Goal: Task Accomplishment & Management: Manage account settings

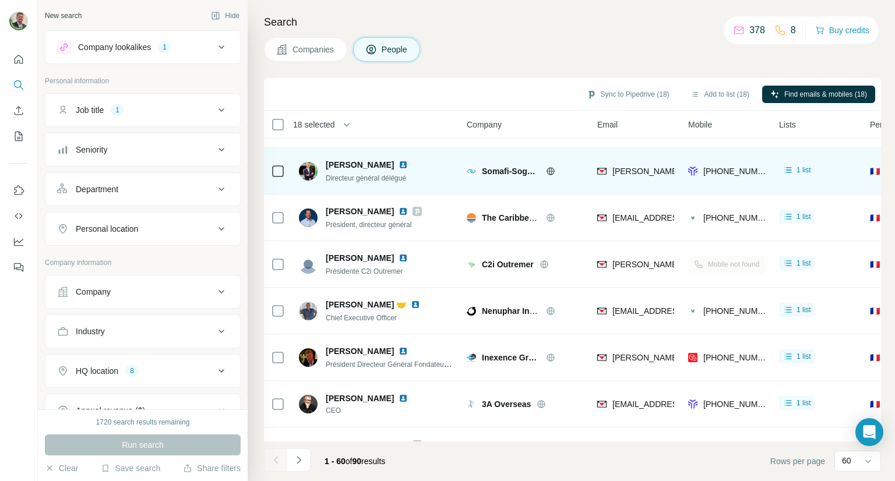
scroll to position [518, 0]
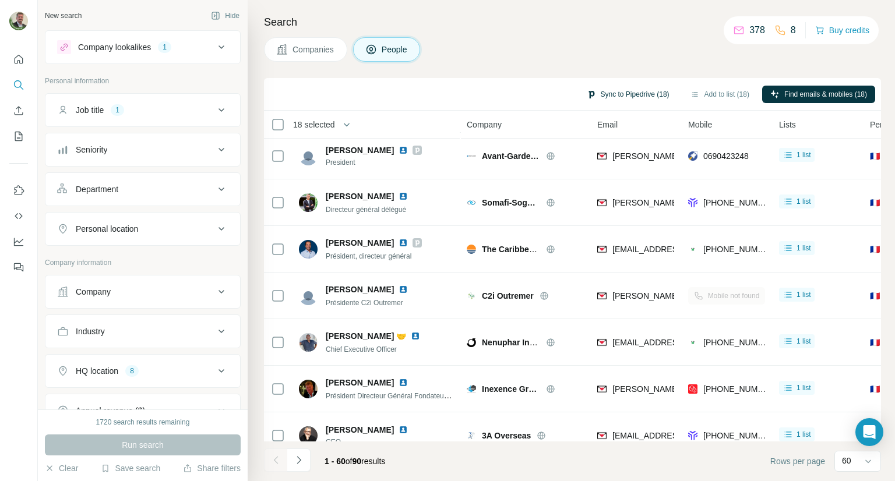
click at [633, 96] on button "Sync to Pipedrive (18)" at bounding box center [628, 94] width 99 height 17
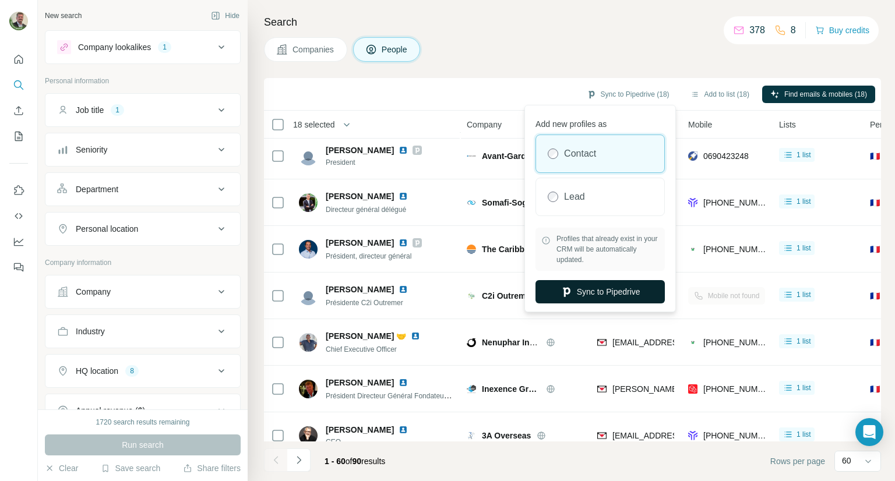
click at [590, 297] on button "Sync to Pipedrive" at bounding box center [599, 291] width 129 height 23
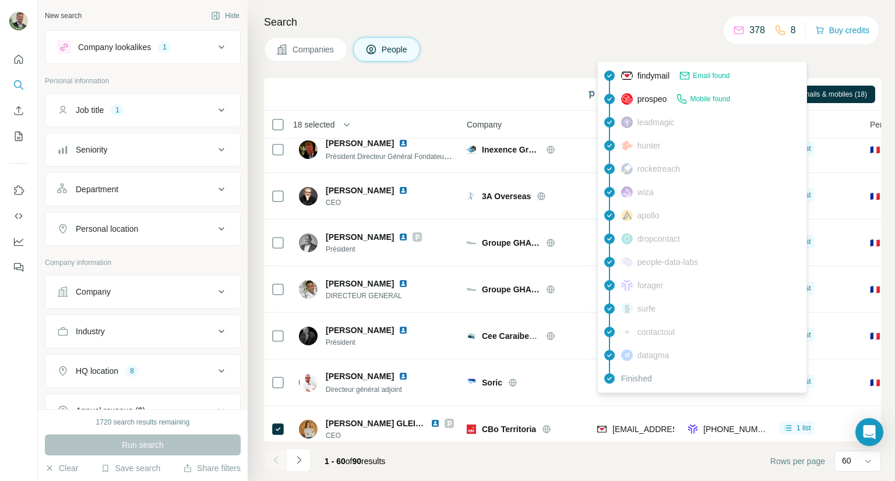
scroll to position [868, 0]
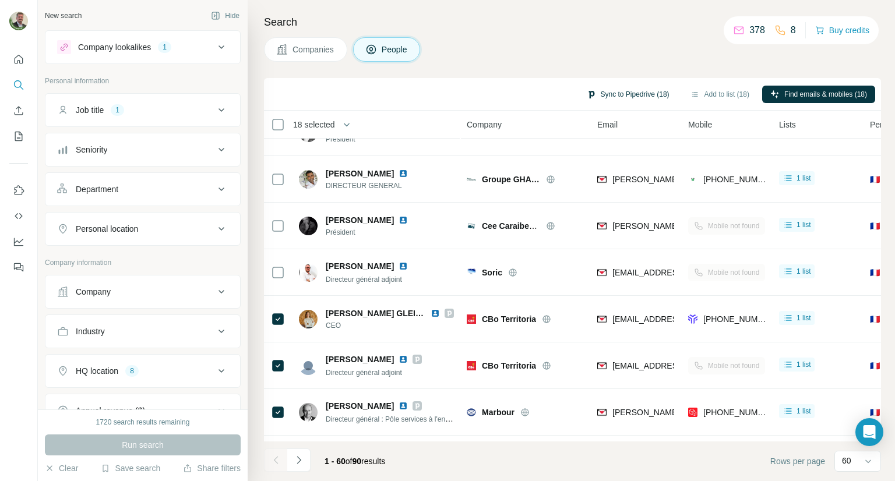
click at [609, 96] on button "Sync to Pipedrive (18)" at bounding box center [628, 94] width 99 height 17
click at [592, 63] on div "Search Companies People Sync to Pipedrive (18) Add to list (18) Find emails & m…" at bounding box center [571, 240] width 647 height 481
click at [699, 96] on button "Add to list (18)" at bounding box center [719, 94] width 75 height 17
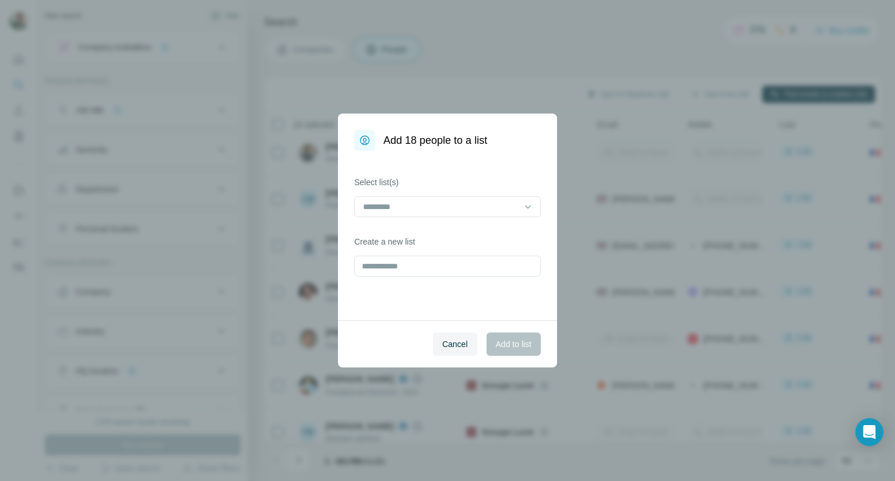
scroll to position [0, 0]
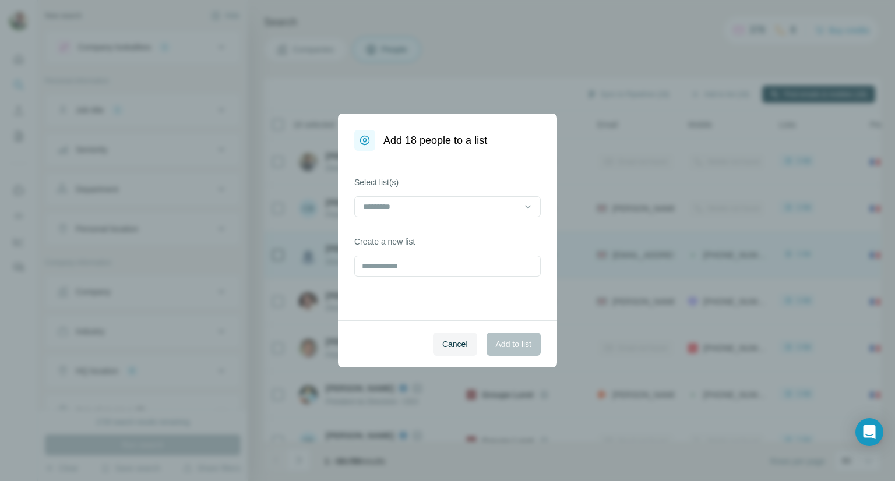
click at [454, 348] on span "Cancel" at bounding box center [455, 344] width 26 height 12
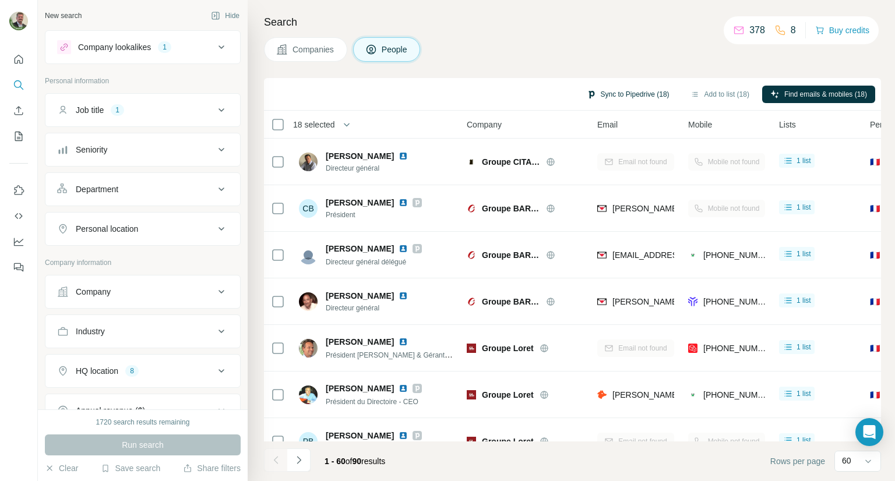
click at [655, 93] on button "Sync to Pipedrive (18)" at bounding box center [628, 94] width 99 height 17
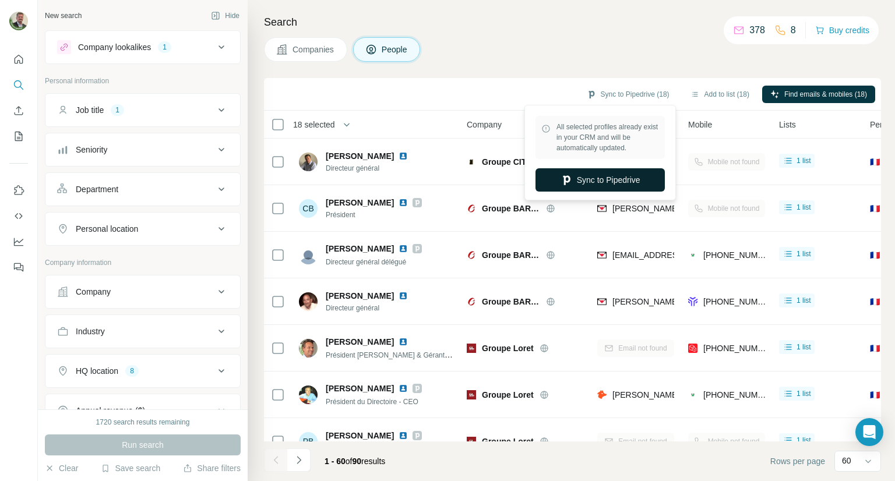
click at [598, 186] on button "Sync to Pipedrive" at bounding box center [599, 179] width 129 height 23
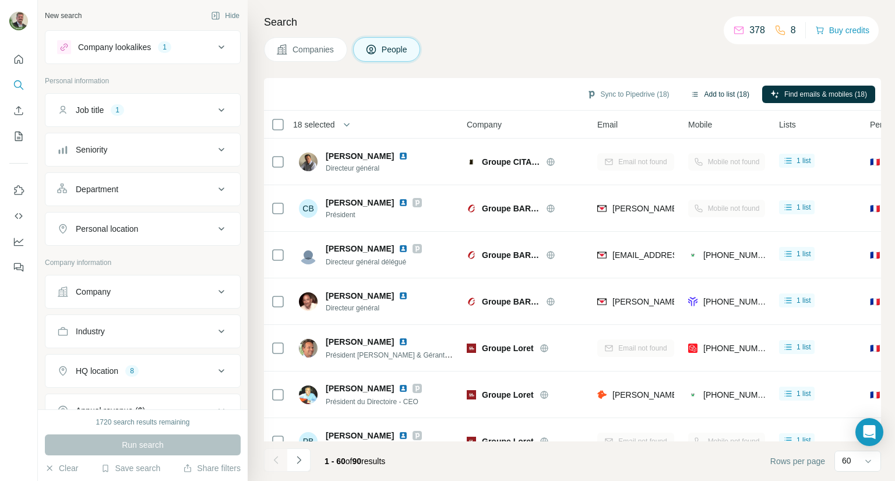
click at [718, 96] on button "Add to list (18)" at bounding box center [719, 94] width 75 height 17
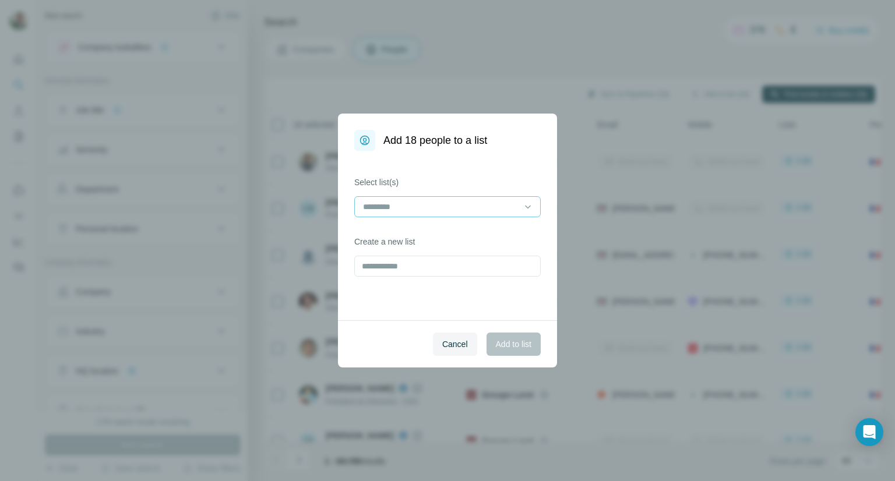
click at [521, 205] on div at bounding box center [447, 206] width 186 height 21
click at [452, 235] on p "List Export: TARGET ERA - [DATE] 20:34" at bounding box center [439, 233] width 150 height 12
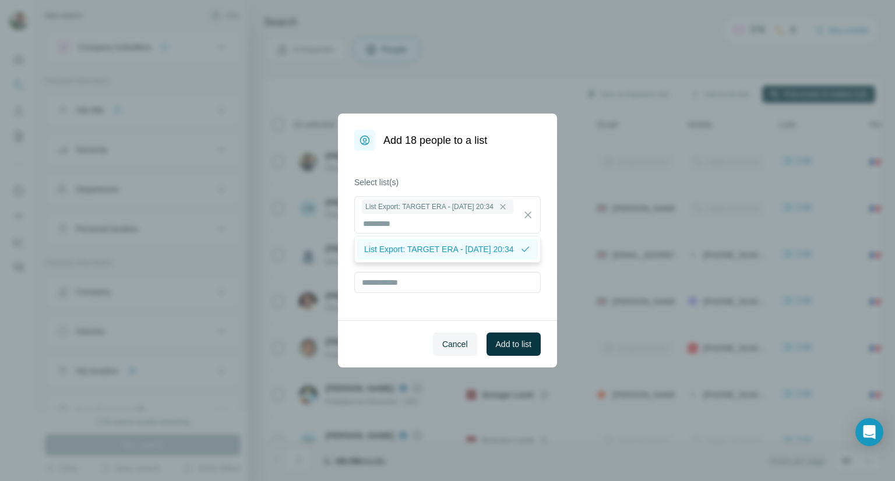
click at [427, 255] on p "List Export: TARGET ERA - [DATE] 20:34" at bounding box center [439, 250] width 150 height 12
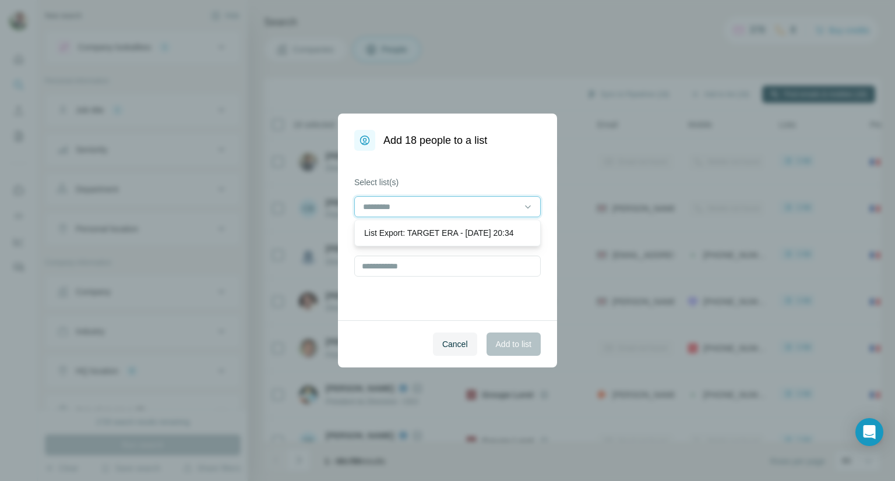
scroll to position [0, 0]
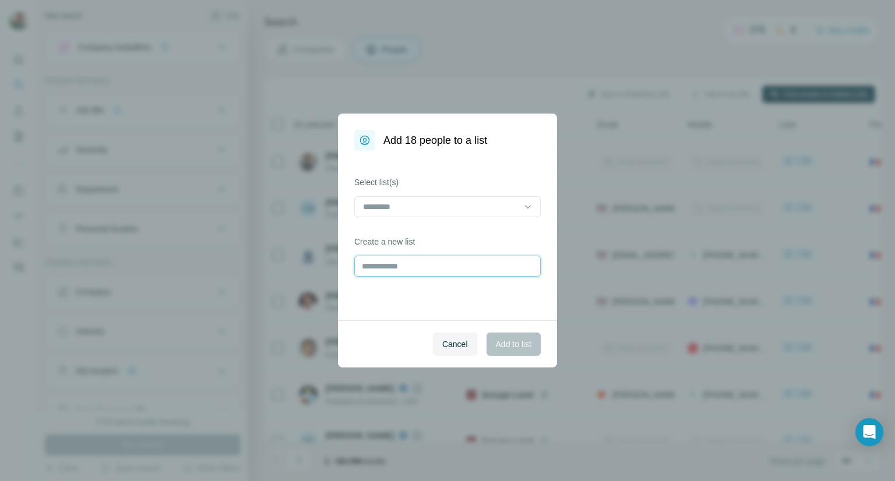
click at [425, 269] on input "text" at bounding box center [447, 266] width 186 height 21
click at [425, 210] on input at bounding box center [440, 206] width 157 height 13
click at [414, 239] on p "List Export: TARGET ERA - [DATE] 20:34" at bounding box center [439, 233] width 150 height 12
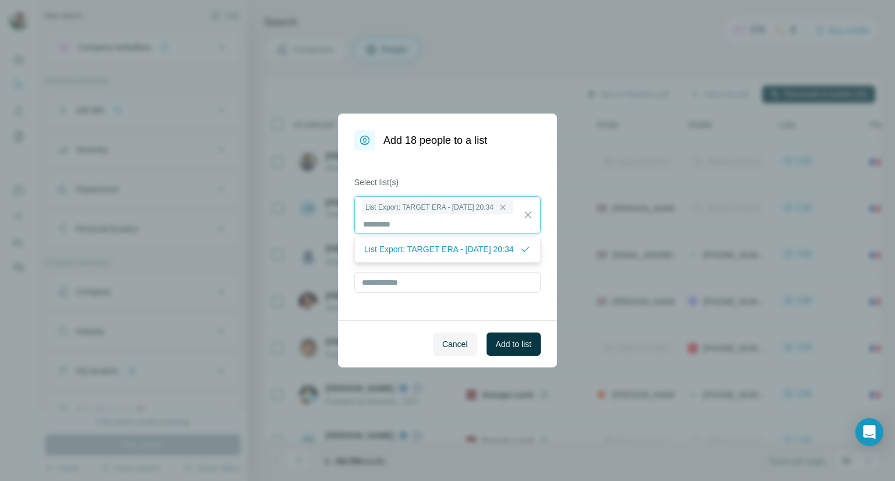
scroll to position [1, 0]
click at [392, 255] on p "List Export: TARGET ERA - [DATE] 20:34" at bounding box center [439, 250] width 150 height 12
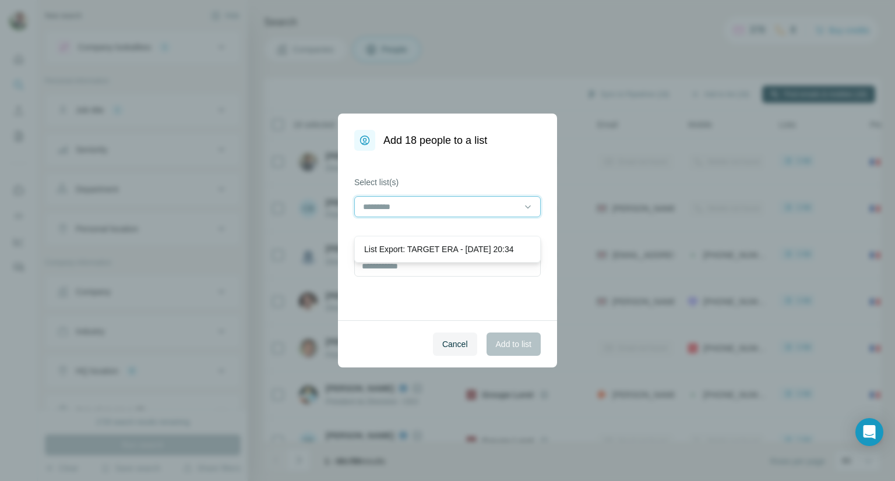
scroll to position [0, 0]
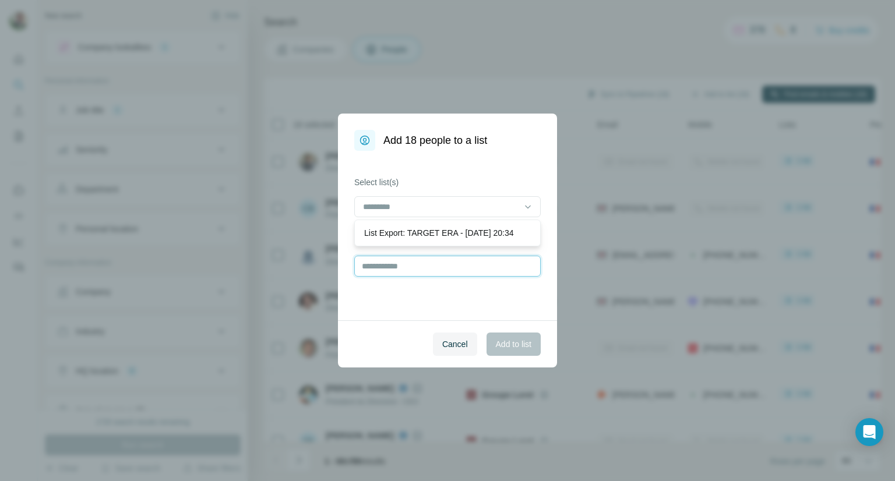
click at [390, 271] on input "text" at bounding box center [447, 266] width 186 height 21
click at [524, 208] on icon at bounding box center [528, 207] width 12 height 12
click at [441, 270] on input "text" at bounding box center [447, 266] width 186 height 21
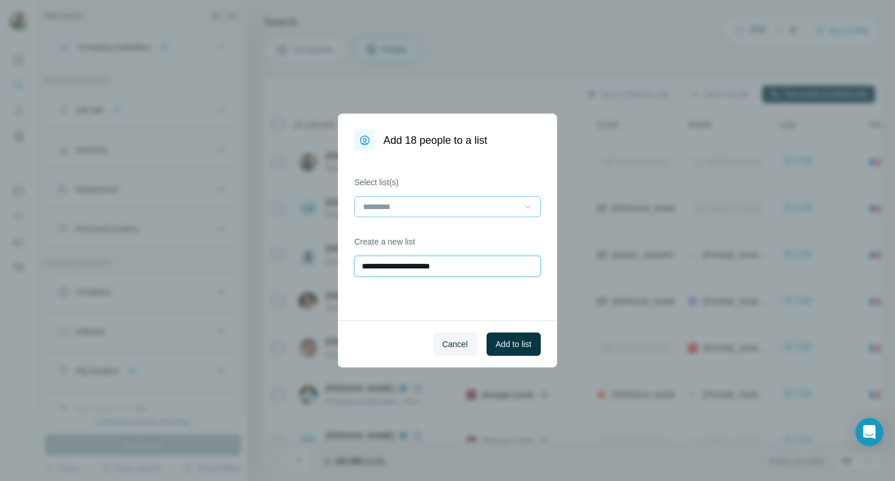
click at [441, 267] on input "**********" at bounding box center [447, 266] width 186 height 21
type input "**********"
click at [517, 346] on span "Add to list" at bounding box center [514, 344] width 36 height 12
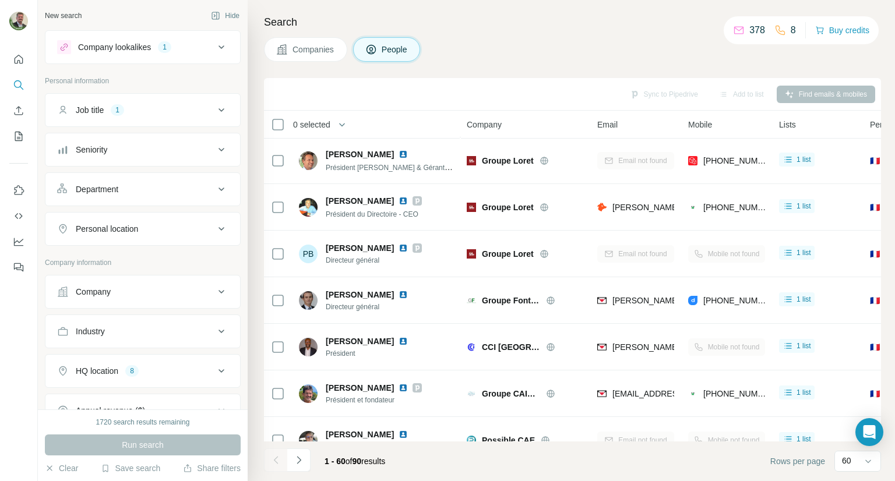
scroll to position [175, 0]
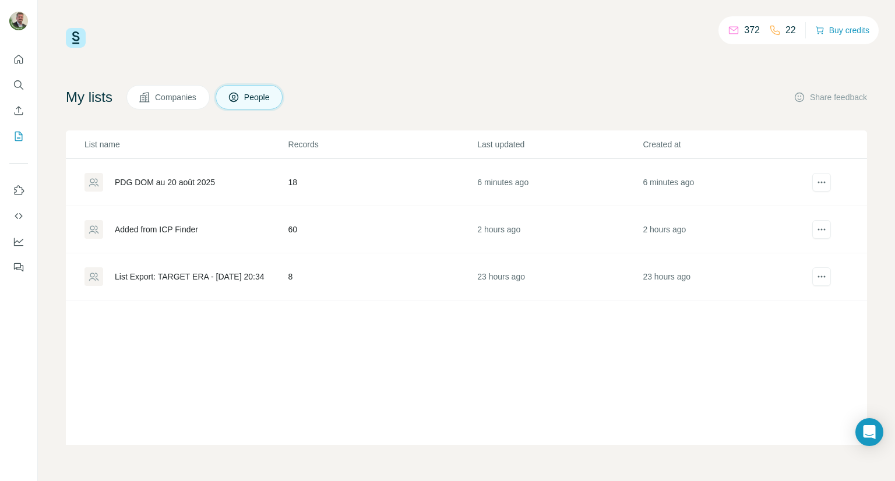
click at [188, 227] on div "Added from ICP Finder" at bounding box center [156, 230] width 83 height 12
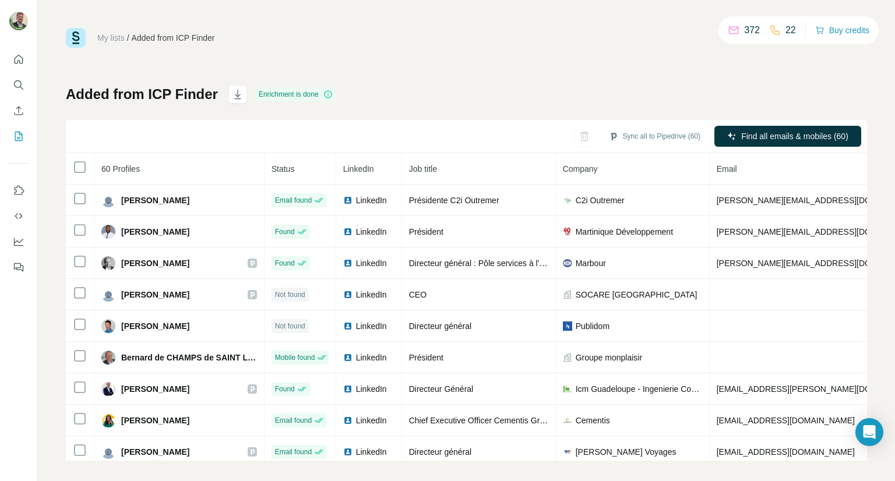
click at [456, 101] on div "Added from ICP Finder Enrichment is done Sync all to Pipedrive (60) Find all em…" at bounding box center [466, 273] width 801 height 376
click at [626, 140] on button "Sync all to Pipedrive (60)" at bounding box center [655, 136] width 108 height 17
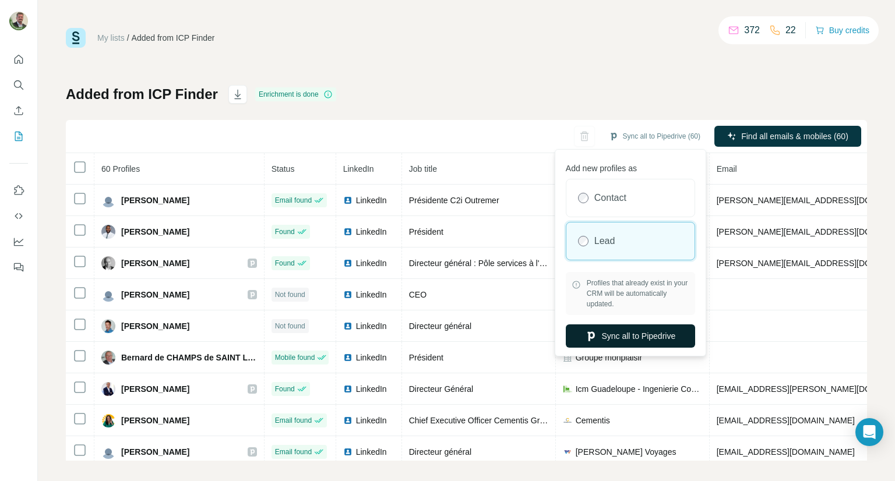
click at [644, 339] on button "Sync all to Pipedrive" at bounding box center [630, 335] width 129 height 23
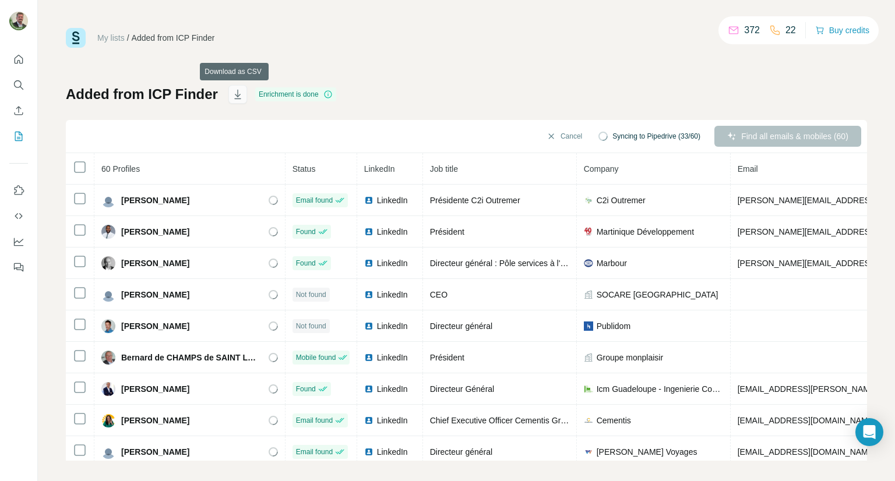
click at [235, 98] on icon "button" at bounding box center [237, 94] width 6 height 9
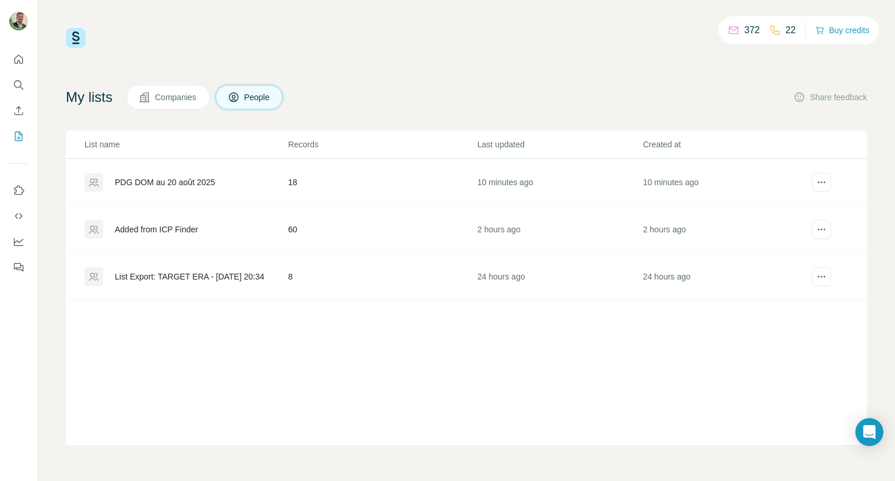
click at [156, 178] on div "PDG DOM au 20 août 2025" at bounding box center [165, 183] width 100 height 12
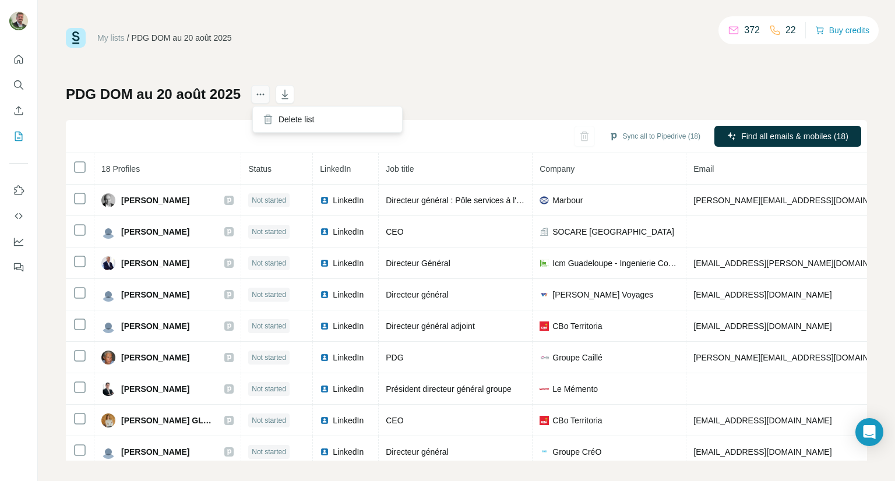
click at [259, 94] on icon "actions" at bounding box center [261, 95] width 12 height 12
click at [417, 64] on div "My lists / PDG DOM au [DATE] 372 22 Buy credits PDG DOM au [DATE] Sync all to P…" at bounding box center [466, 244] width 801 height 433
click at [287, 98] on icon "button" at bounding box center [285, 95] width 12 height 12
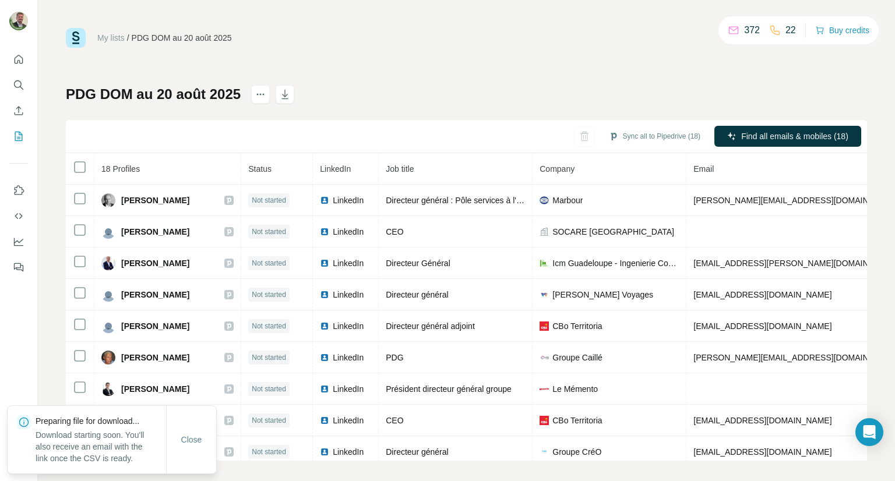
click at [526, 91] on div "PDG DOM au [DATE] Sync all to Pipedrive (18) Find all emails & mobiles (18) 18 …" at bounding box center [466, 273] width 801 height 376
click at [655, 137] on button "Sync all to Pipedrive (18)" at bounding box center [655, 136] width 108 height 17
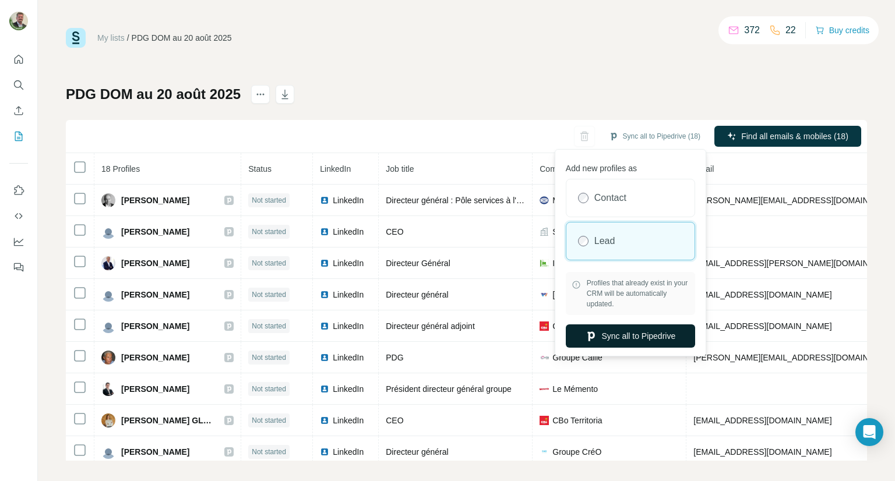
click at [615, 336] on button "Sync all to Pipedrive" at bounding box center [630, 335] width 129 height 23
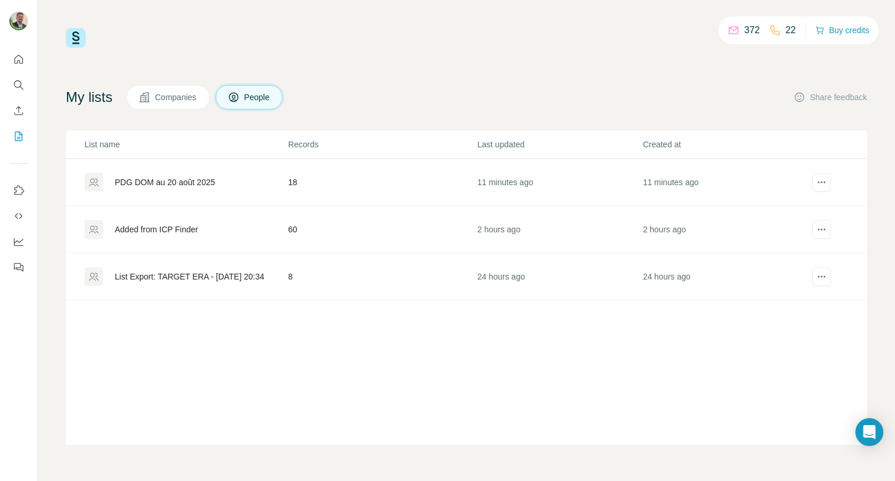
click at [151, 277] on div "List Export: TARGET ERA - [DATE] 20:34" at bounding box center [190, 277] width 150 height 12
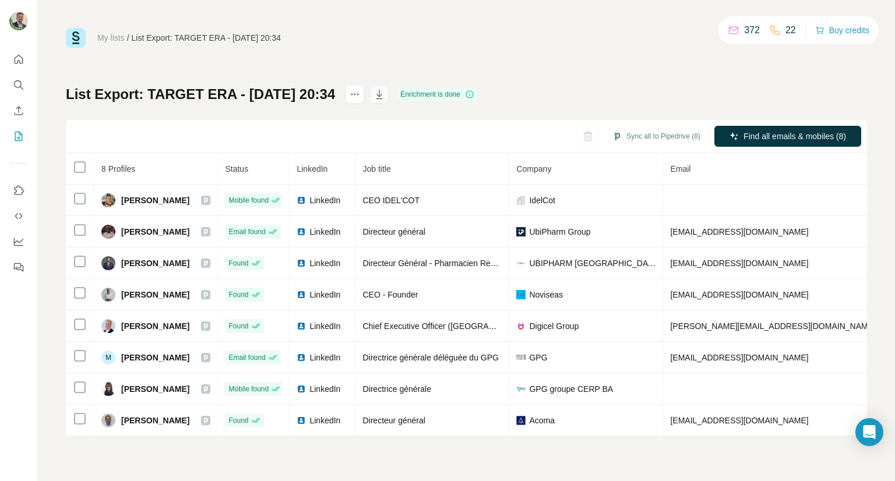
click at [385, 96] on icon "button" at bounding box center [379, 95] width 12 height 12
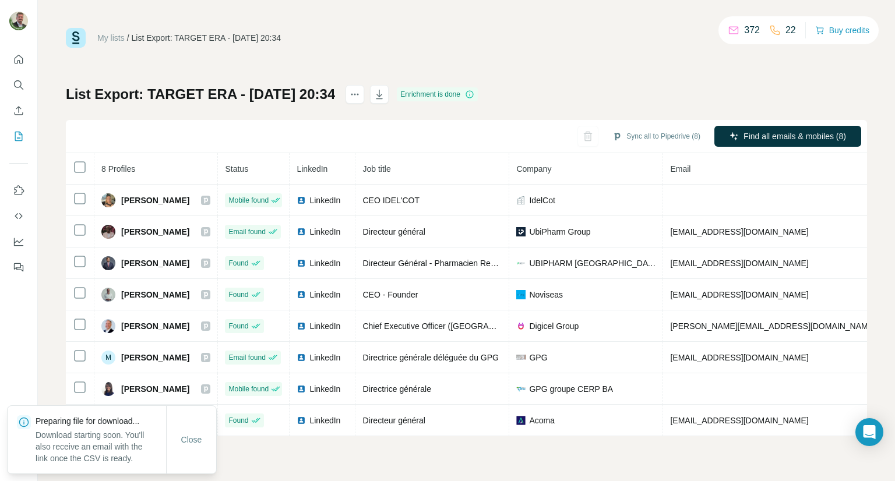
click at [510, 54] on div "My lists / List Export: TARGET ERA - [DATE] 20:34 372 22 Buy credits List Expor…" at bounding box center [466, 232] width 801 height 408
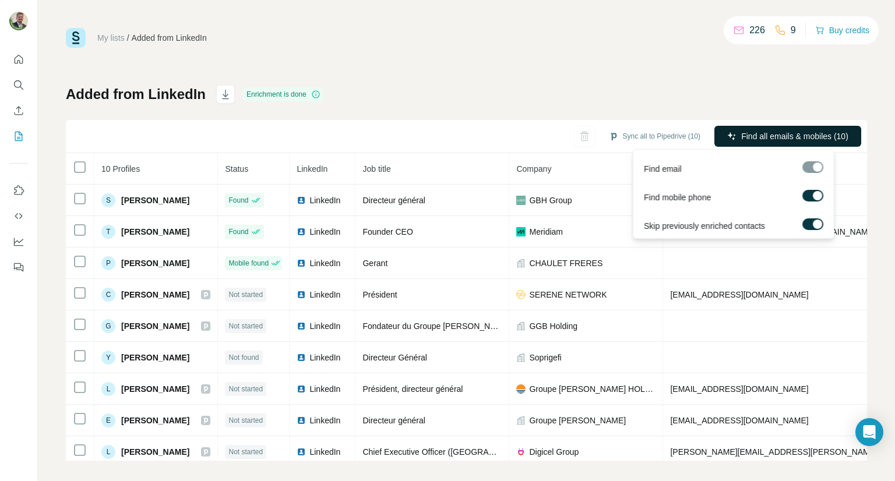
click at [757, 135] on span "Find all emails & mobiles (10)" at bounding box center [794, 136] width 107 height 12
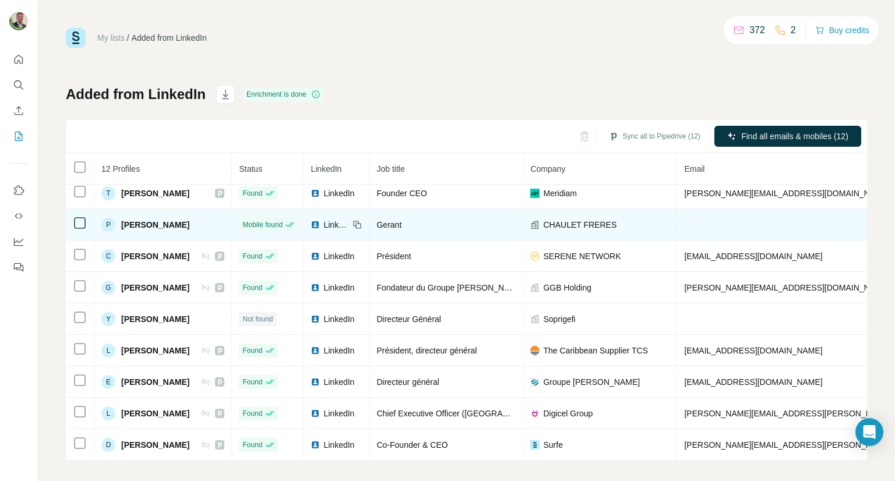
scroll to position [46, 0]
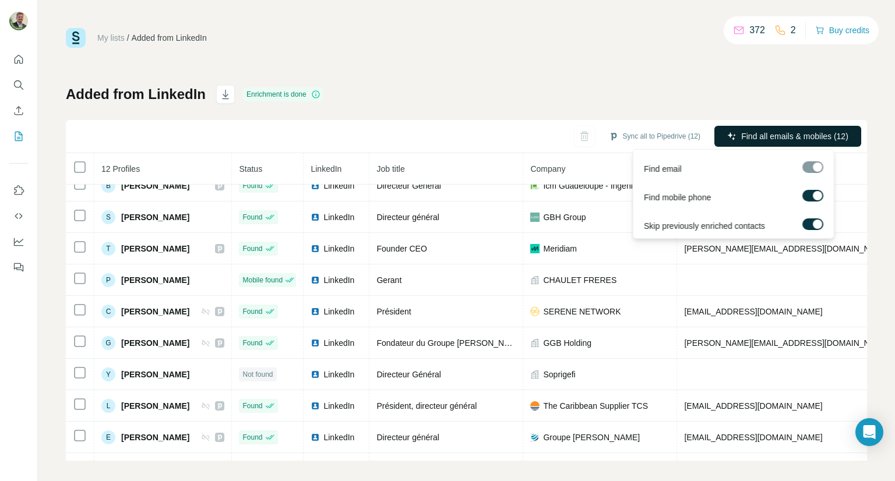
click at [760, 136] on span "Find all emails & mobiles (12)" at bounding box center [794, 136] width 107 height 12
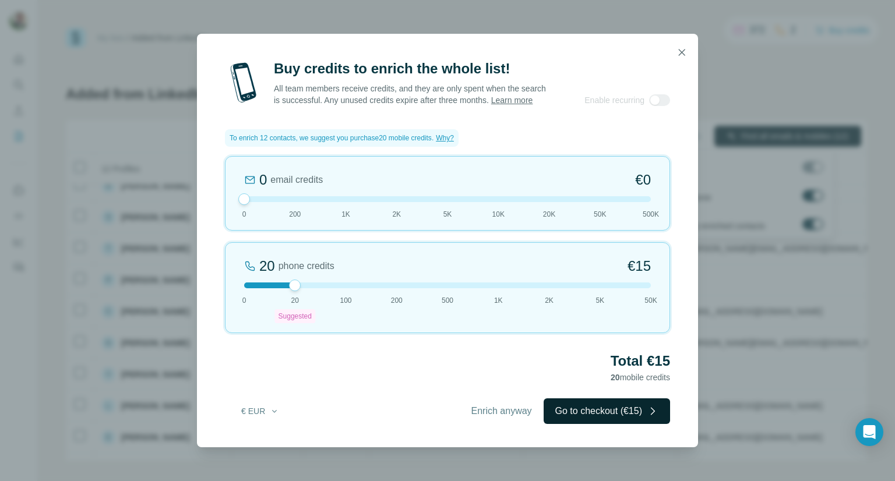
click at [594, 421] on button "Go to checkout (€15)" at bounding box center [607, 411] width 126 height 26
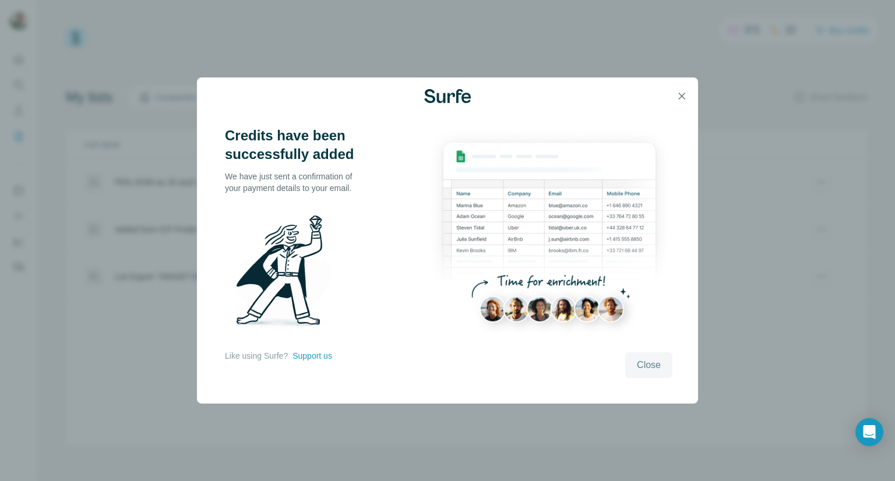
click at [660, 362] on span "Close" at bounding box center [649, 365] width 24 height 14
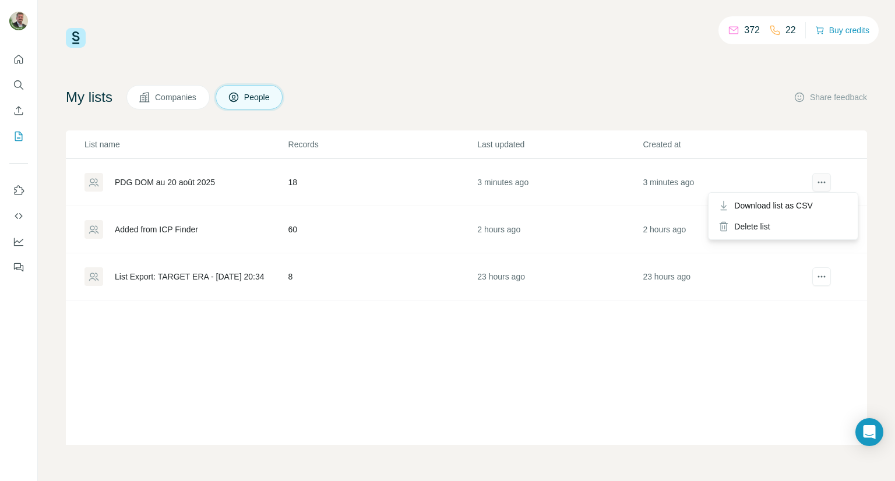
click at [824, 182] on icon "actions" at bounding box center [824, 183] width 2 height 2
click at [786, 209] on span "Download list as CSV" at bounding box center [773, 206] width 79 height 12
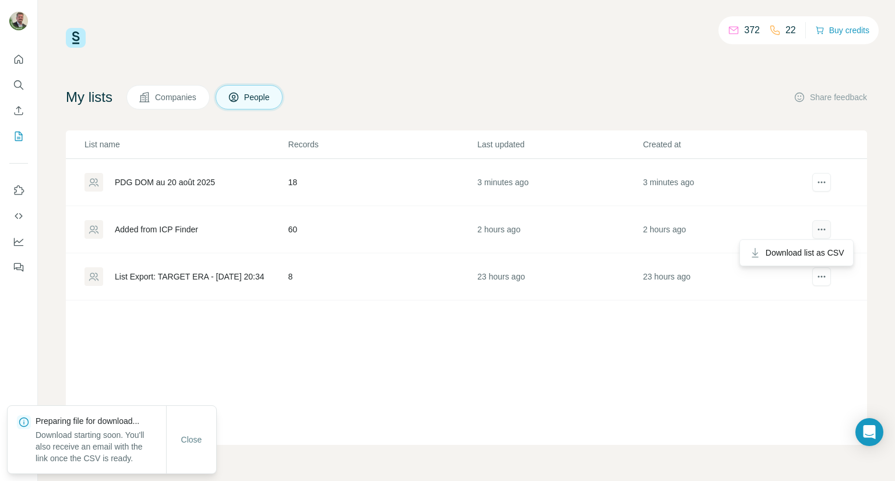
click at [820, 230] on icon "actions" at bounding box center [822, 230] width 12 height 12
click at [808, 253] on span "Download list as CSV" at bounding box center [805, 253] width 79 height 12
click at [824, 278] on icon "actions" at bounding box center [822, 277] width 12 height 12
click at [823, 278] on icon "actions" at bounding box center [822, 277] width 12 height 12
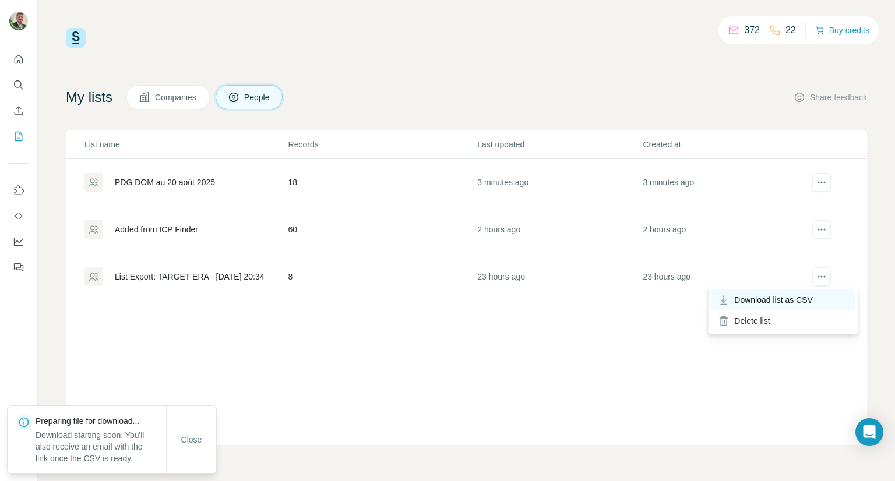
click at [786, 295] on span "Download list as CSV" at bounding box center [773, 300] width 79 height 12
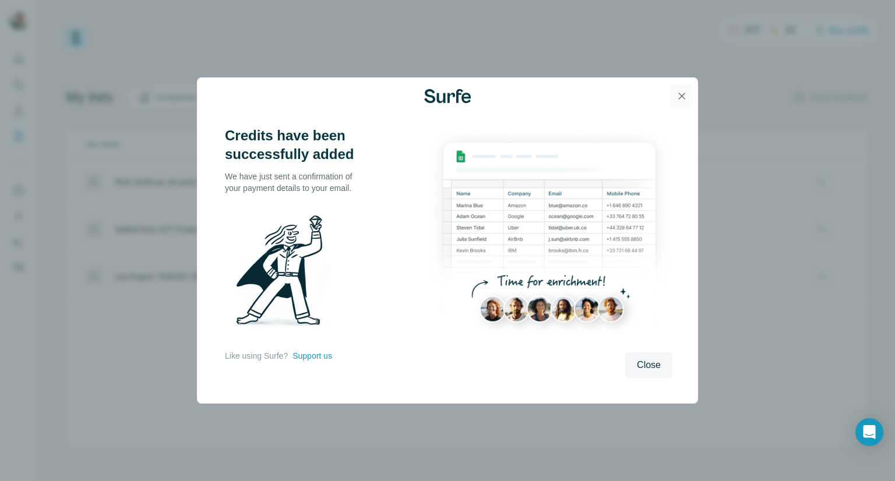
click at [681, 98] on icon "button" at bounding box center [682, 96] width 12 height 12
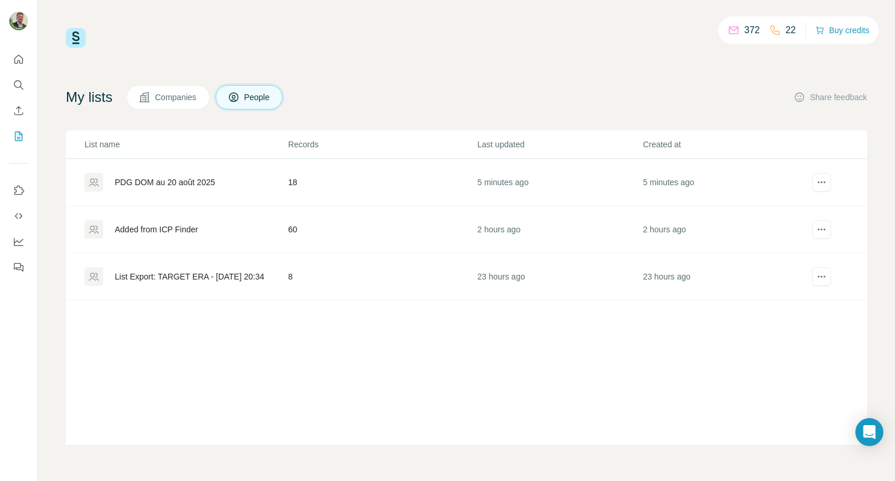
click at [193, 184] on div "PDG DOM au 20 août 2025" at bounding box center [165, 183] width 100 height 12
click at [178, 269] on div "List Export: TARGET ERA - [DATE] 20:34" at bounding box center [185, 276] width 203 height 19
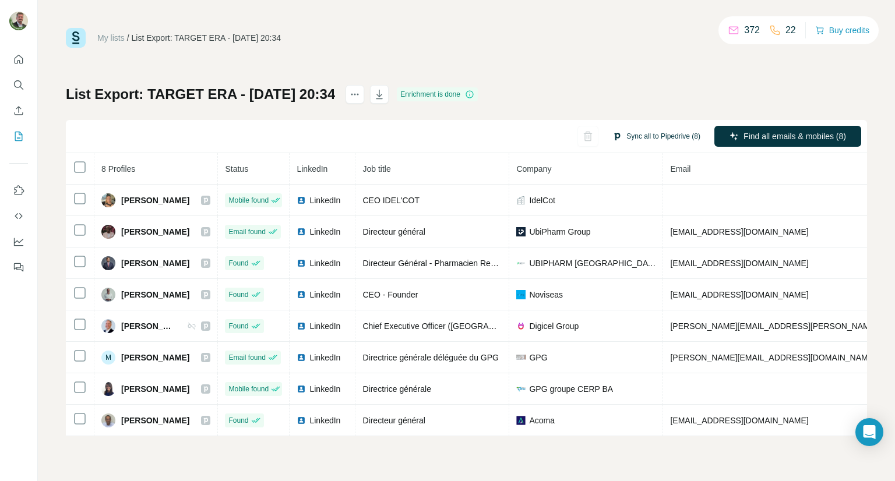
click at [634, 135] on button "Sync all to Pipedrive (8)" at bounding box center [656, 136] width 104 height 17
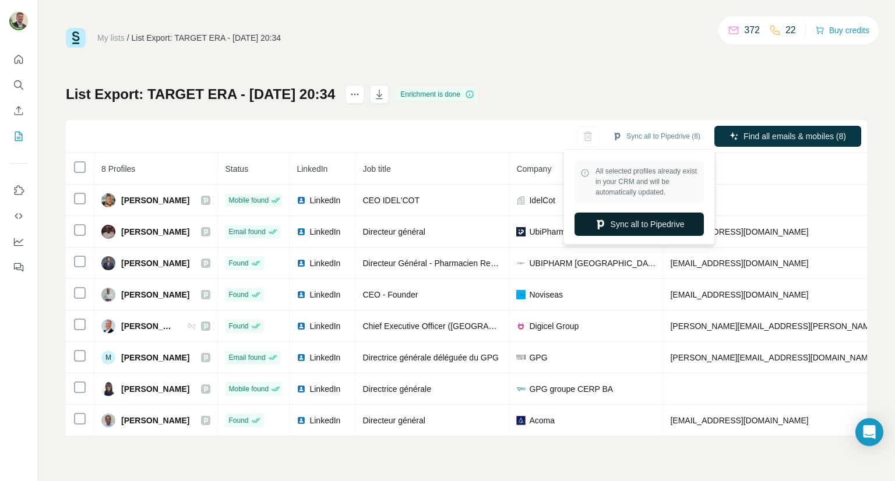
click at [620, 224] on button "Sync all to Pipedrive" at bounding box center [638, 224] width 129 height 23
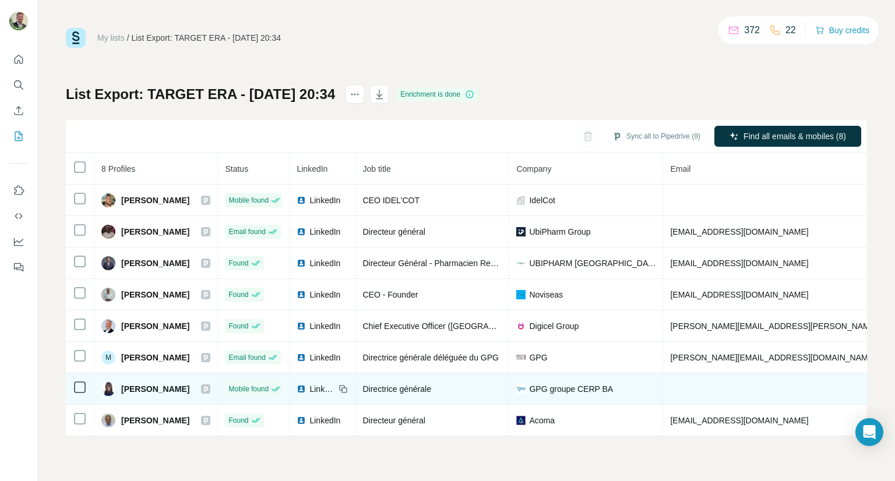
click at [430, 395] on td "Directrice générale" at bounding box center [432, 388] width 154 height 31
click at [595, 387] on span "GPG groupe CERP BA" at bounding box center [571, 389] width 84 height 12
click at [572, 387] on span "GPG groupe CERP BA" at bounding box center [571, 389] width 84 height 12
click at [550, 390] on span "GPG groupe CERP BA" at bounding box center [571, 389] width 84 height 12
click at [166, 395] on td "[PERSON_NAME]" at bounding box center [156, 388] width 124 height 31
